Goal: Check status

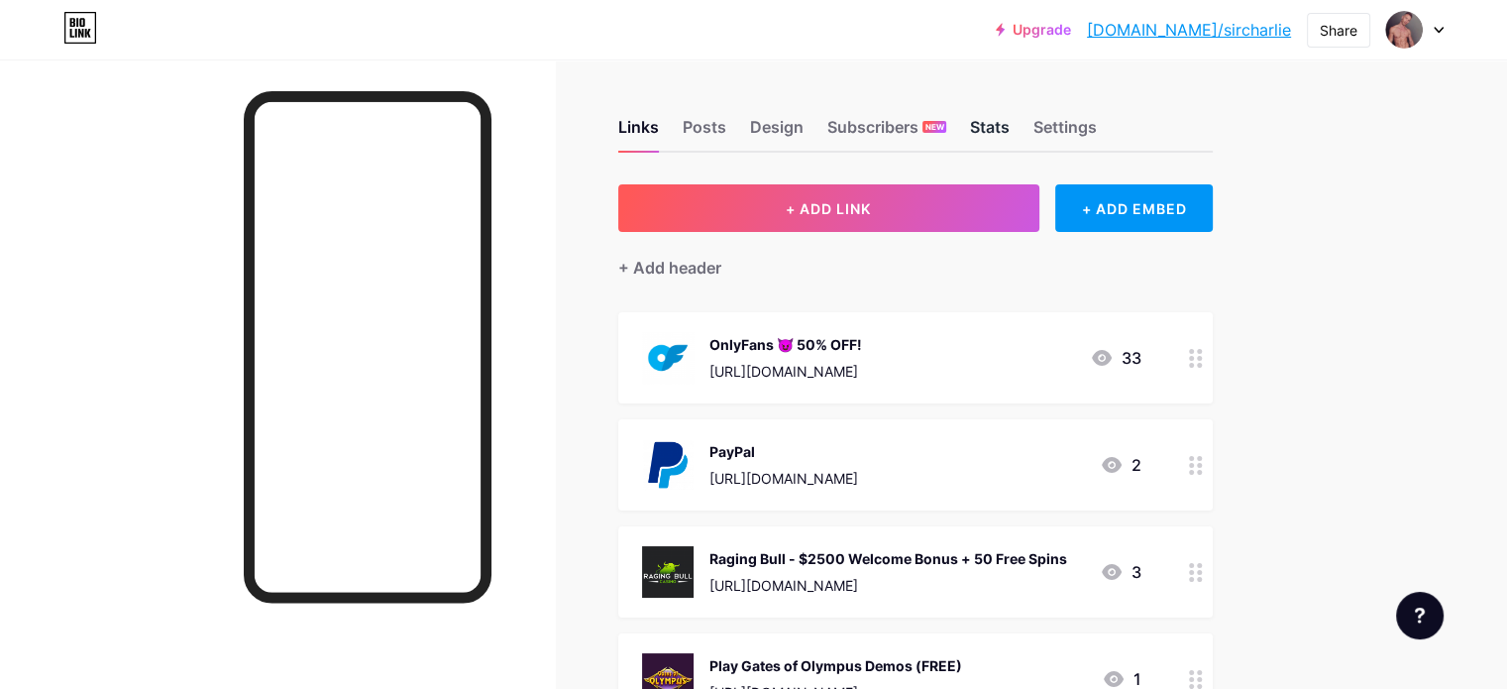
click at [1010, 133] on div "Stats" at bounding box center [990, 133] width 40 height 36
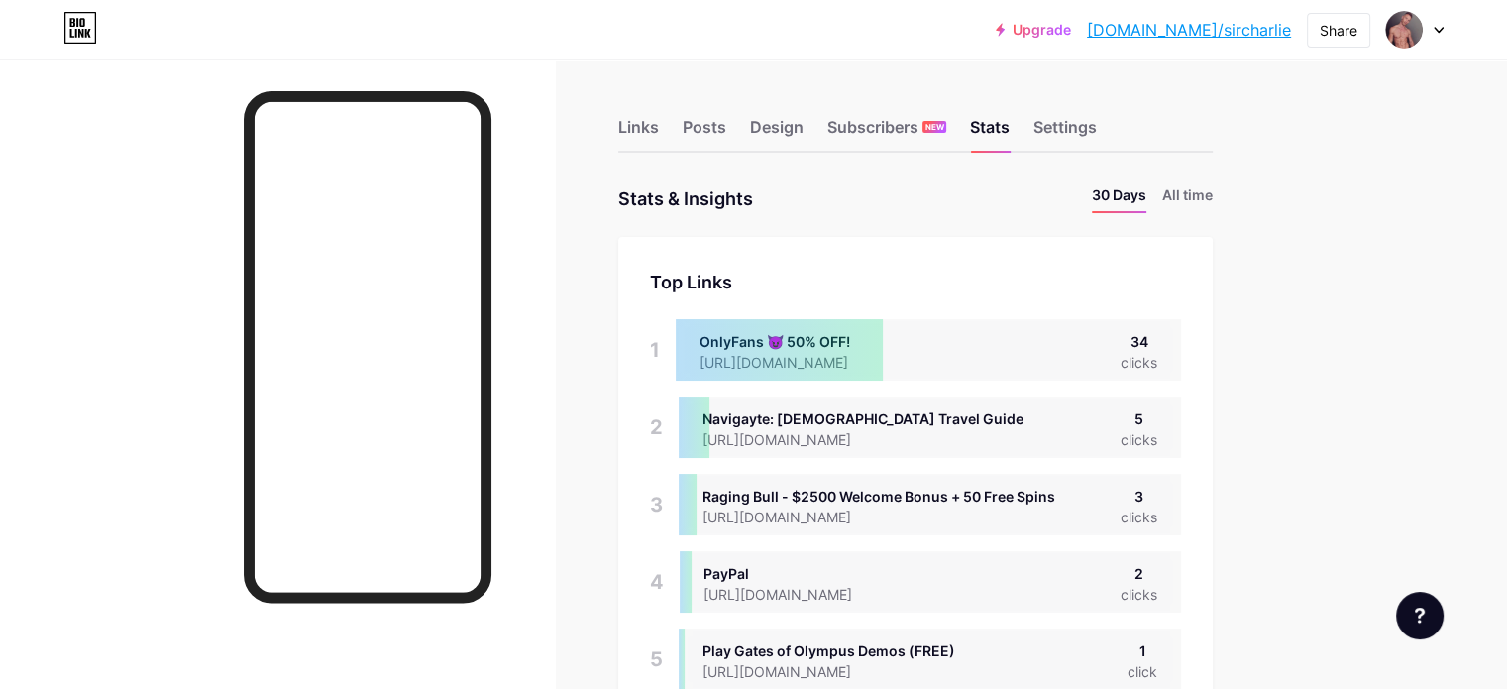
scroll to position [689, 1506]
click at [947, 135] on div "Subscribers NEW" at bounding box center [887, 133] width 119 height 36
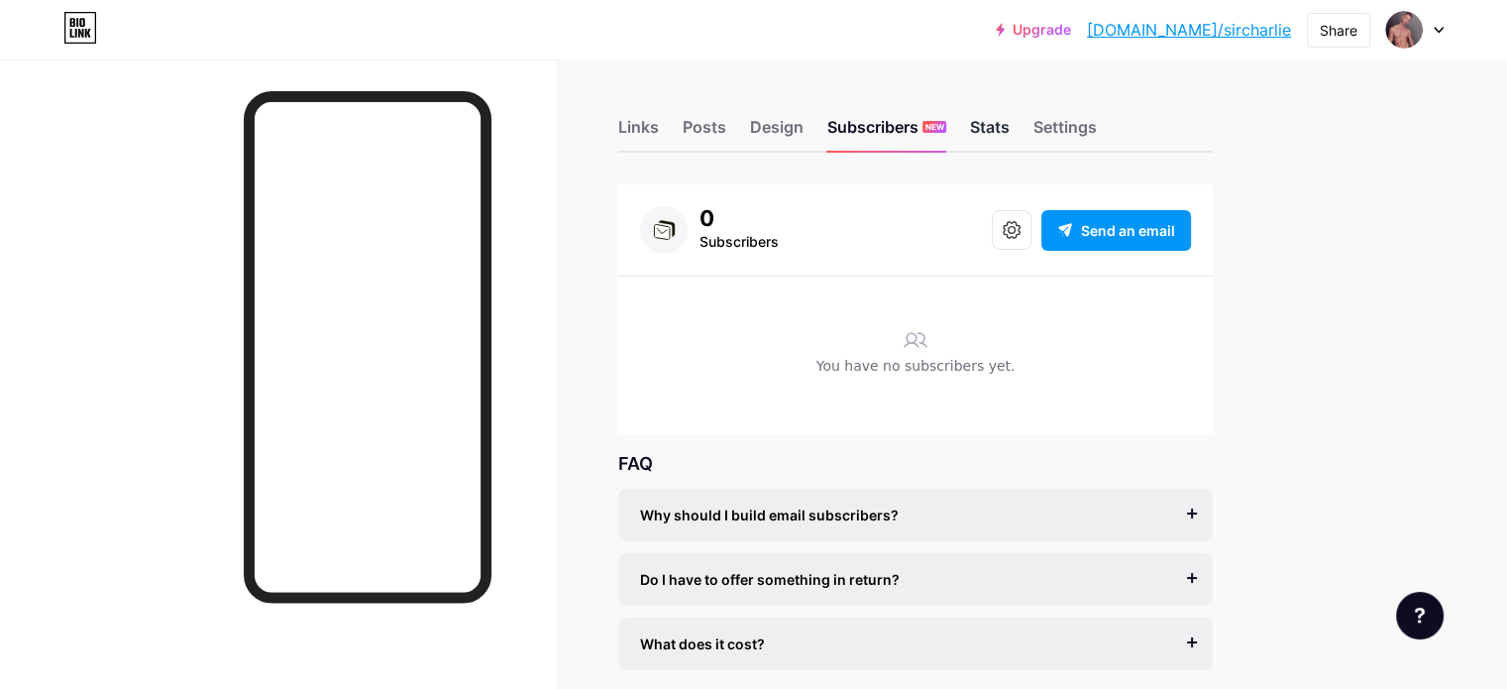
click at [1010, 127] on div "Stats" at bounding box center [990, 133] width 40 height 36
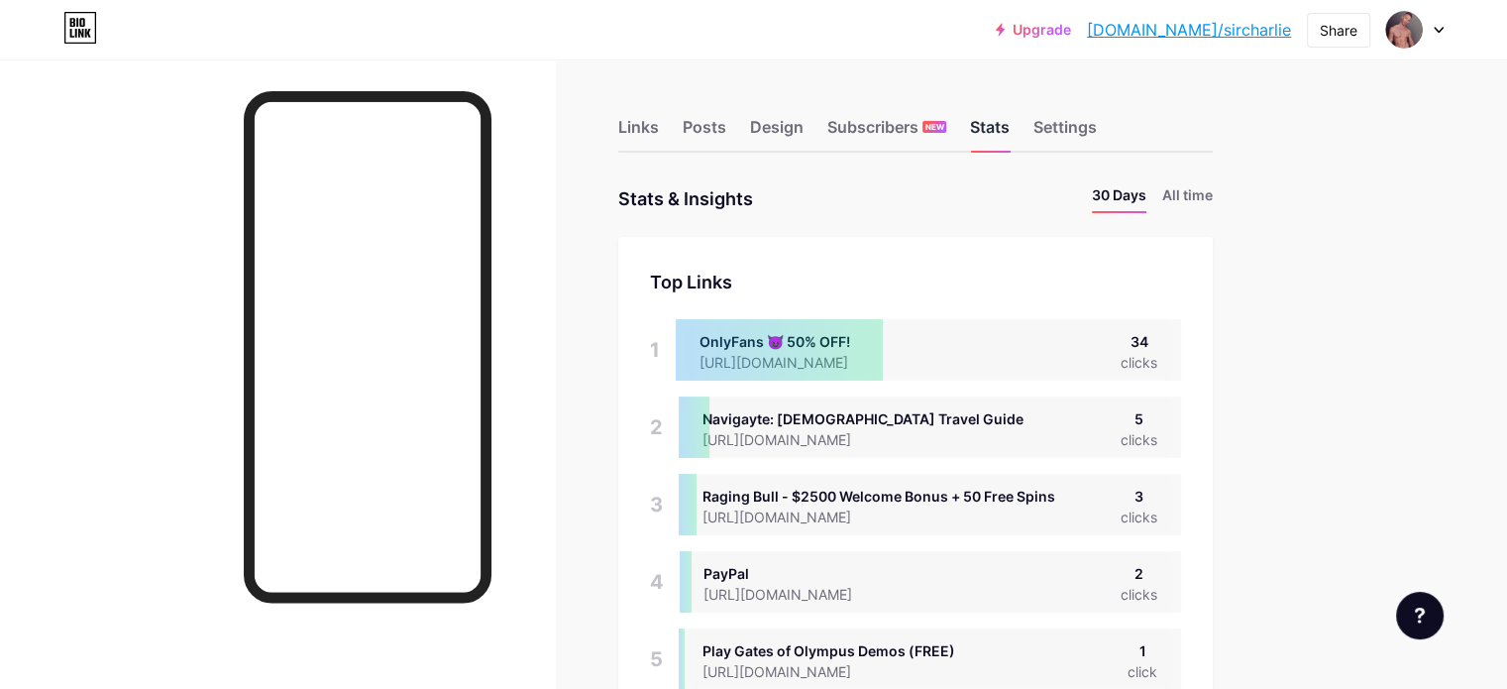
scroll to position [689, 1506]
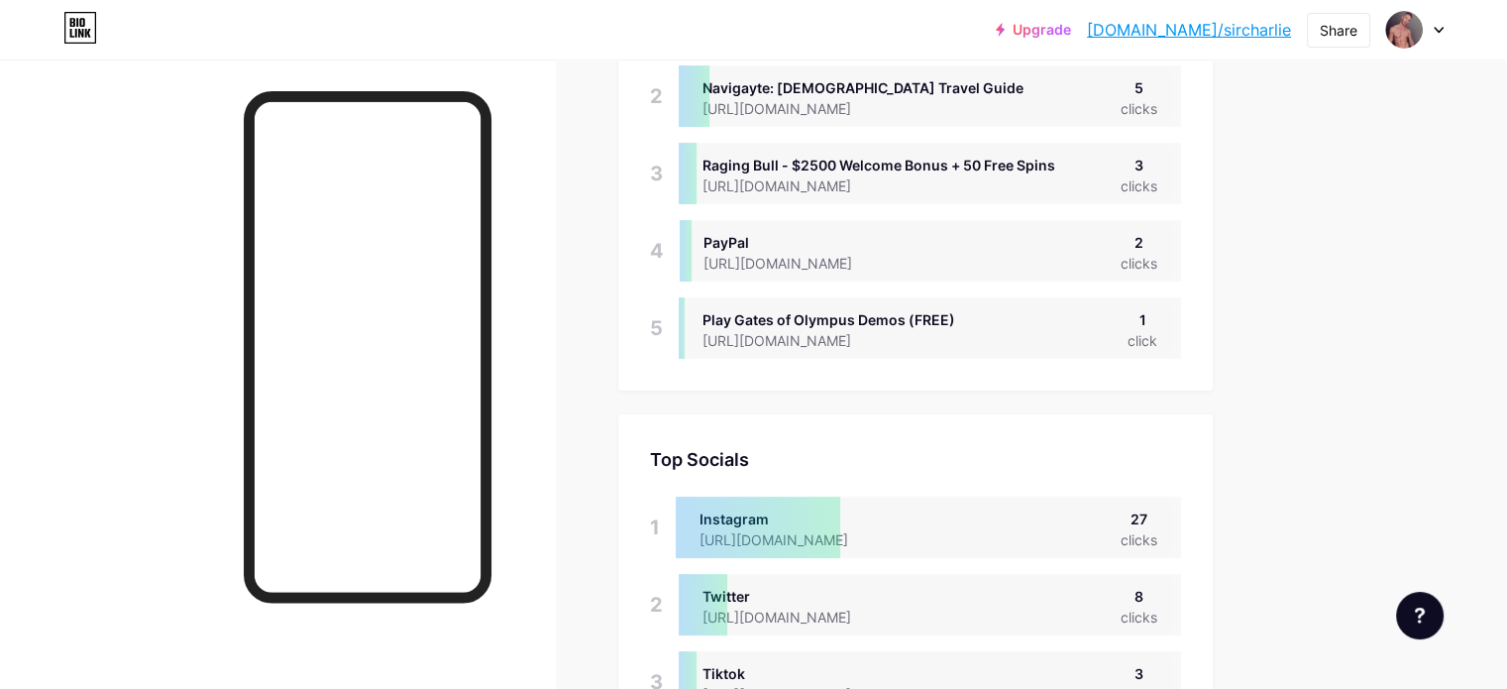
scroll to position [297, 0]
